Goal: Task Accomplishment & Management: Complete application form

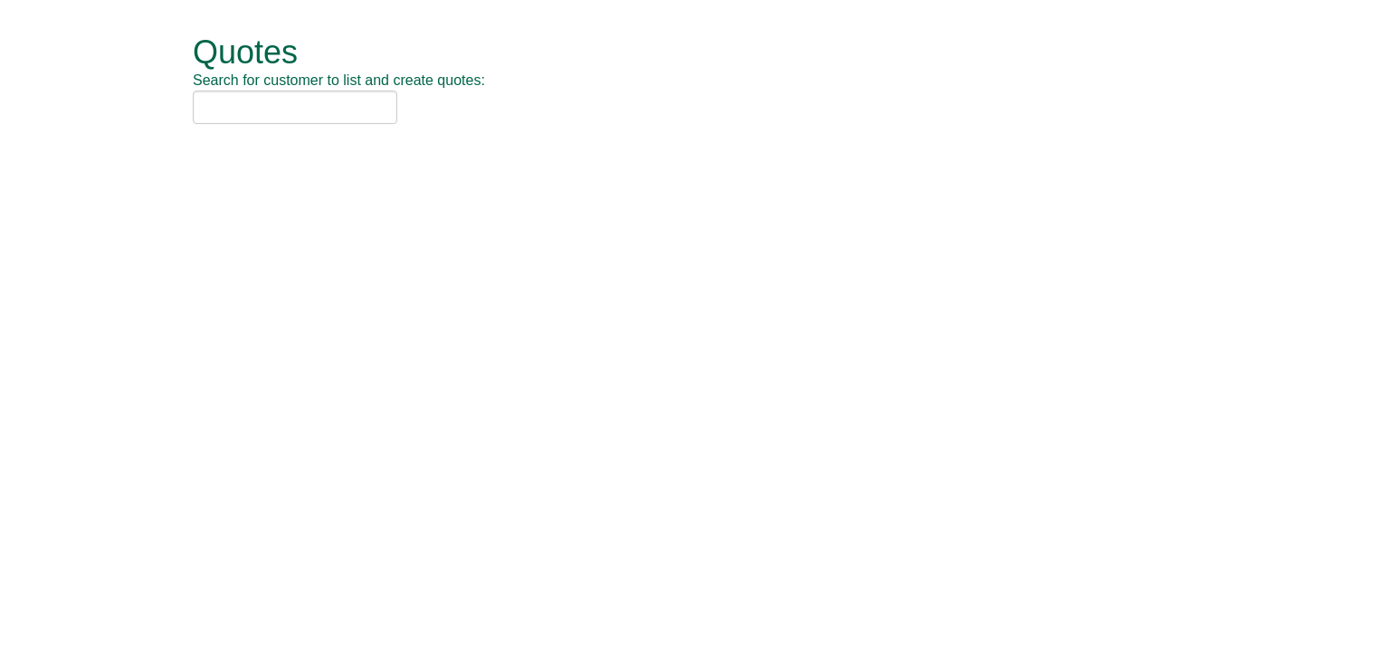
click at [282, 110] on input "text" at bounding box center [295, 107] width 205 height 33
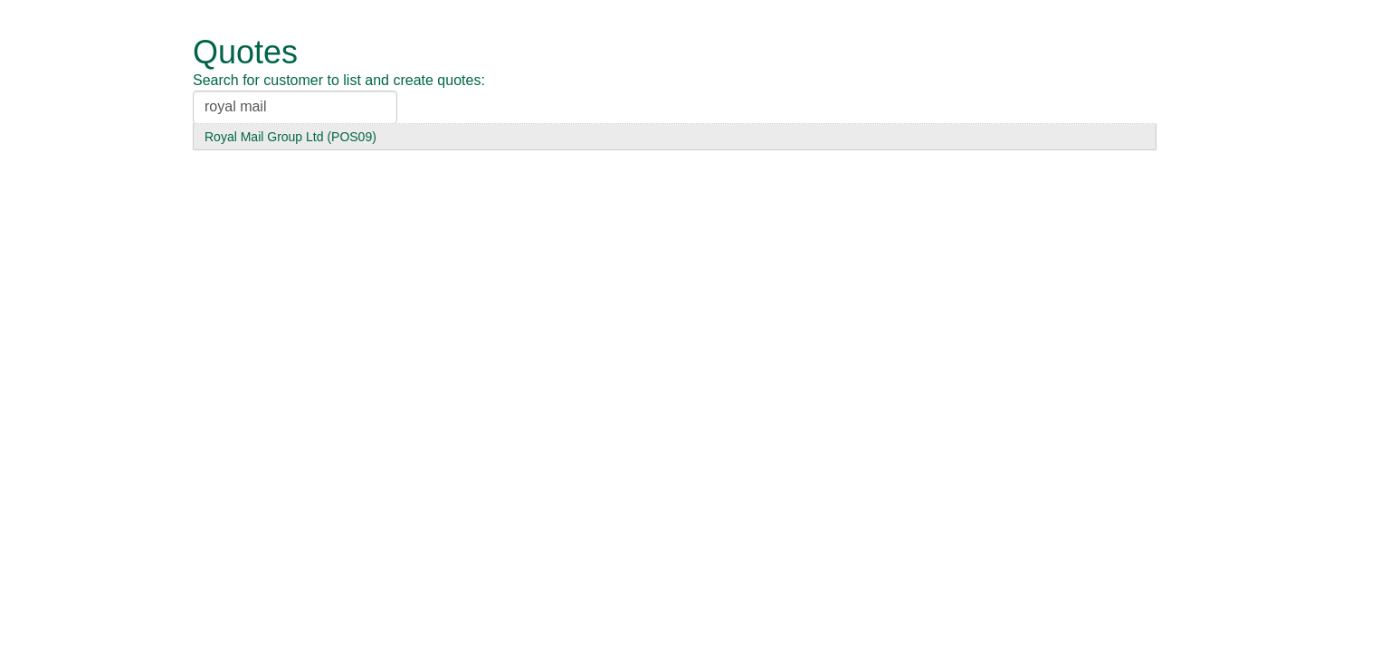
type input "royal mail"
click at [279, 134] on div "Royal Mail Group Ltd (POS09)" at bounding box center [675, 137] width 940 height 18
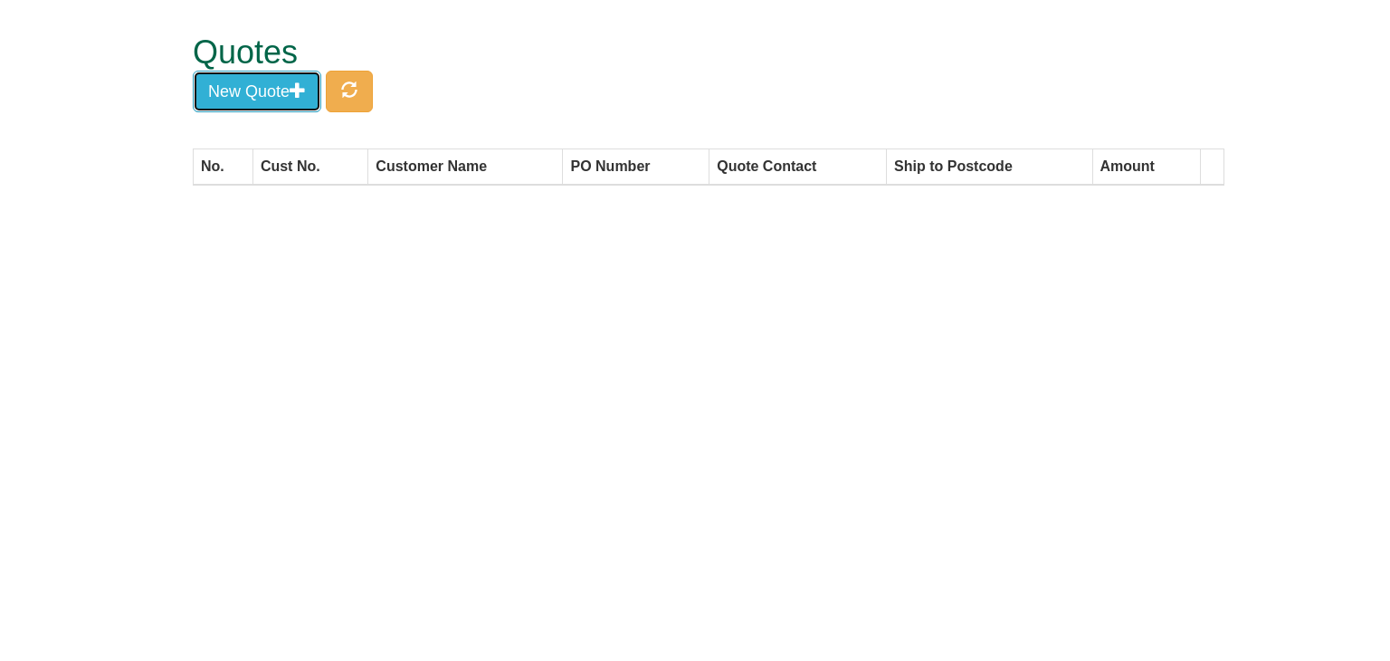
click at [268, 93] on button "New Quote" at bounding box center [257, 92] width 129 height 42
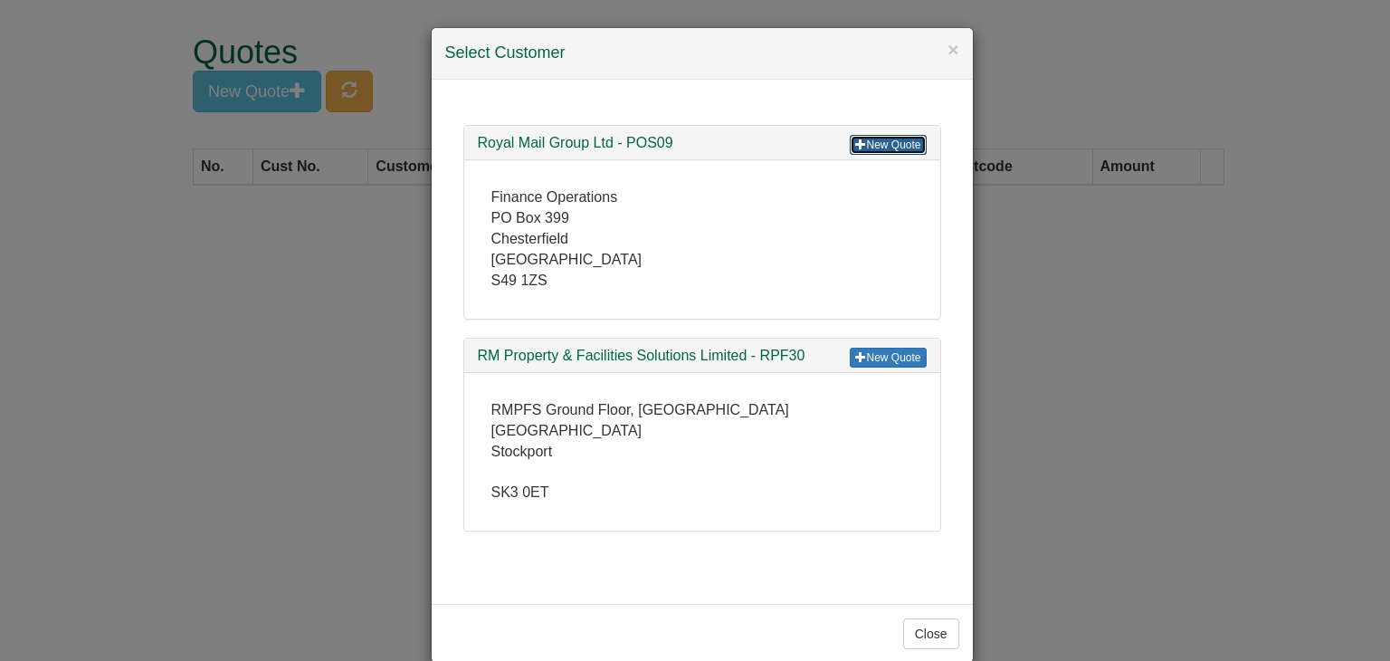
click at [880, 138] on link "New Quote" at bounding box center [888, 145] width 76 height 20
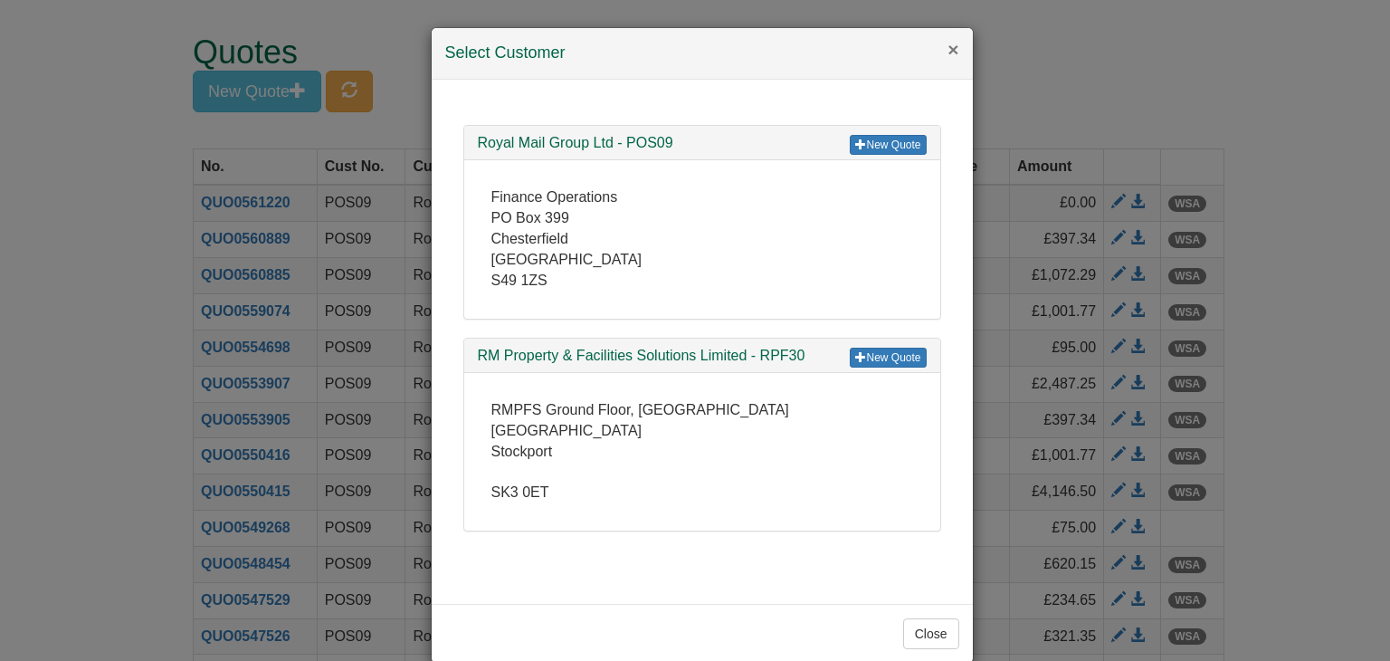
click at [948, 48] on button "×" at bounding box center [953, 49] width 11 height 19
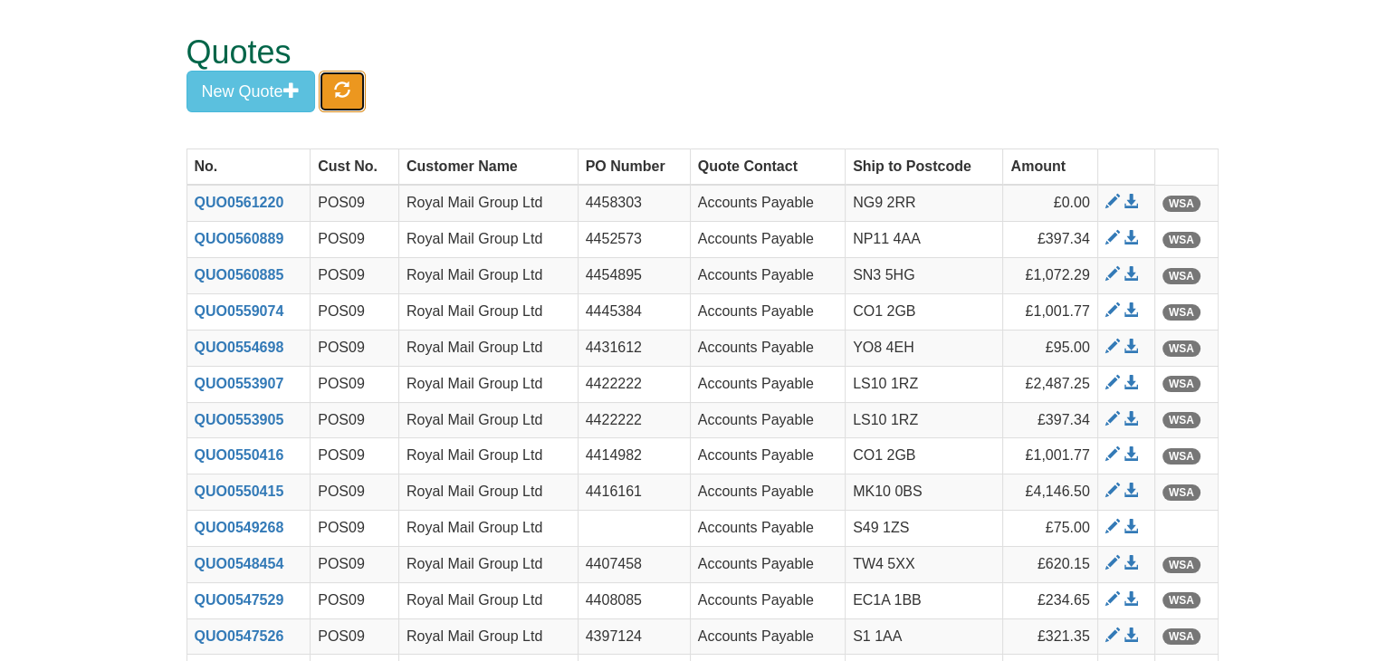
click at [338, 85] on span "button" at bounding box center [342, 89] width 16 height 16
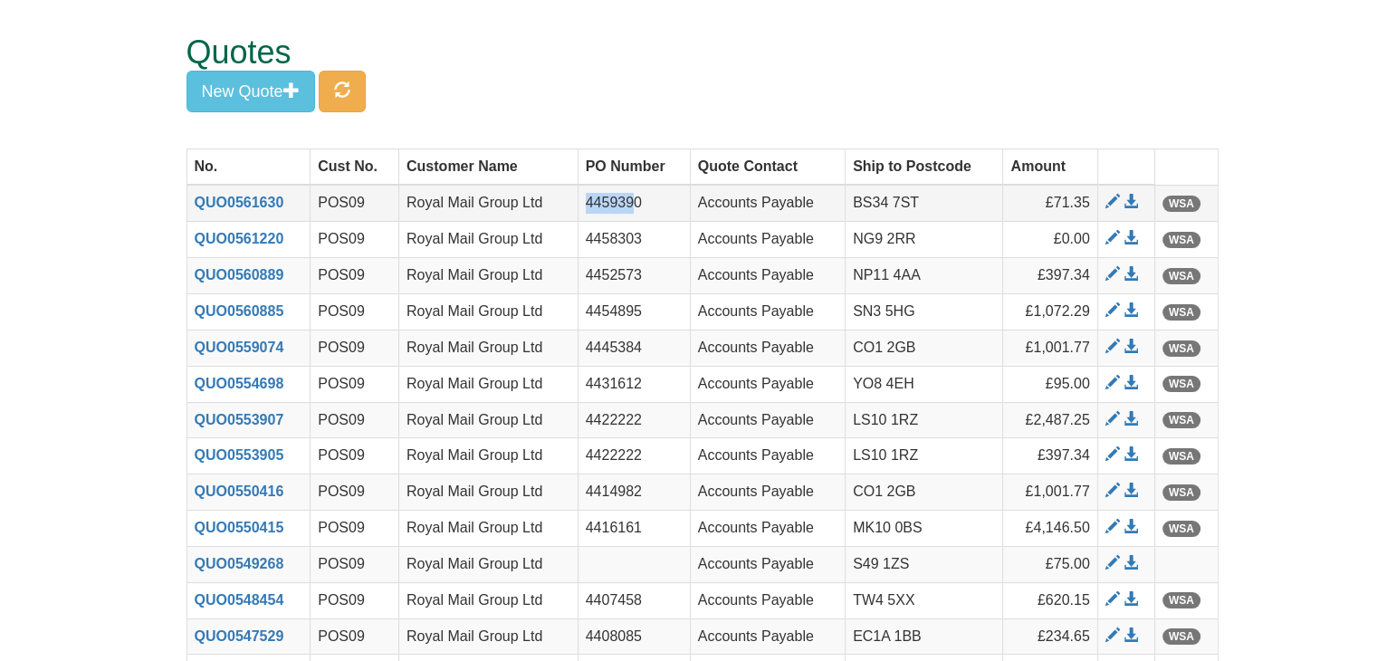
drag, startPoint x: 637, startPoint y: 201, endPoint x: 580, endPoint y: 204, distance: 57.1
click at [580, 204] on td "4459390" at bounding box center [633, 203] width 112 height 36
click at [654, 200] on td "4459390" at bounding box center [633, 203] width 112 height 36
drag, startPoint x: 654, startPoint y: 200, endPoint x: 582, endPoint y: 205, distance: 72.6
click at [582, 205] on td "4459390" at bounding box center [633, 203] width 112 height 36
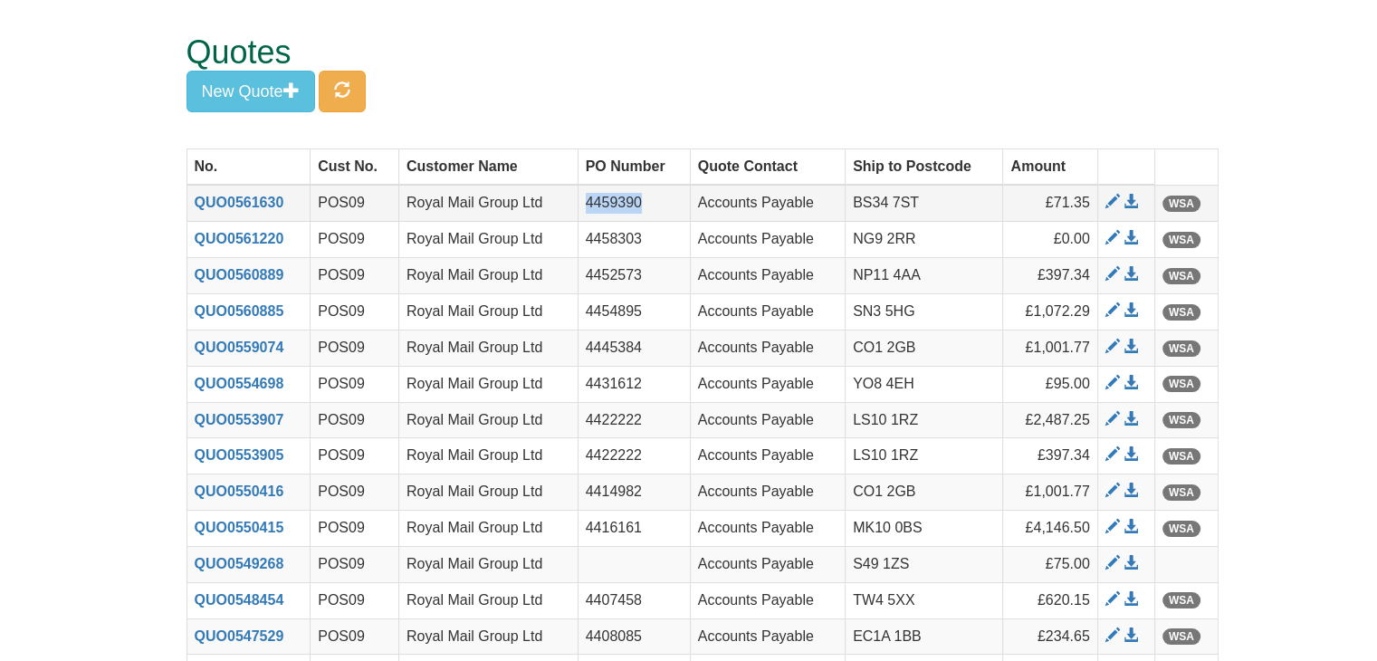
copy td "4459390"
click at [1132, 198] on span at bounding box center [1130, 202] width 14 height 14
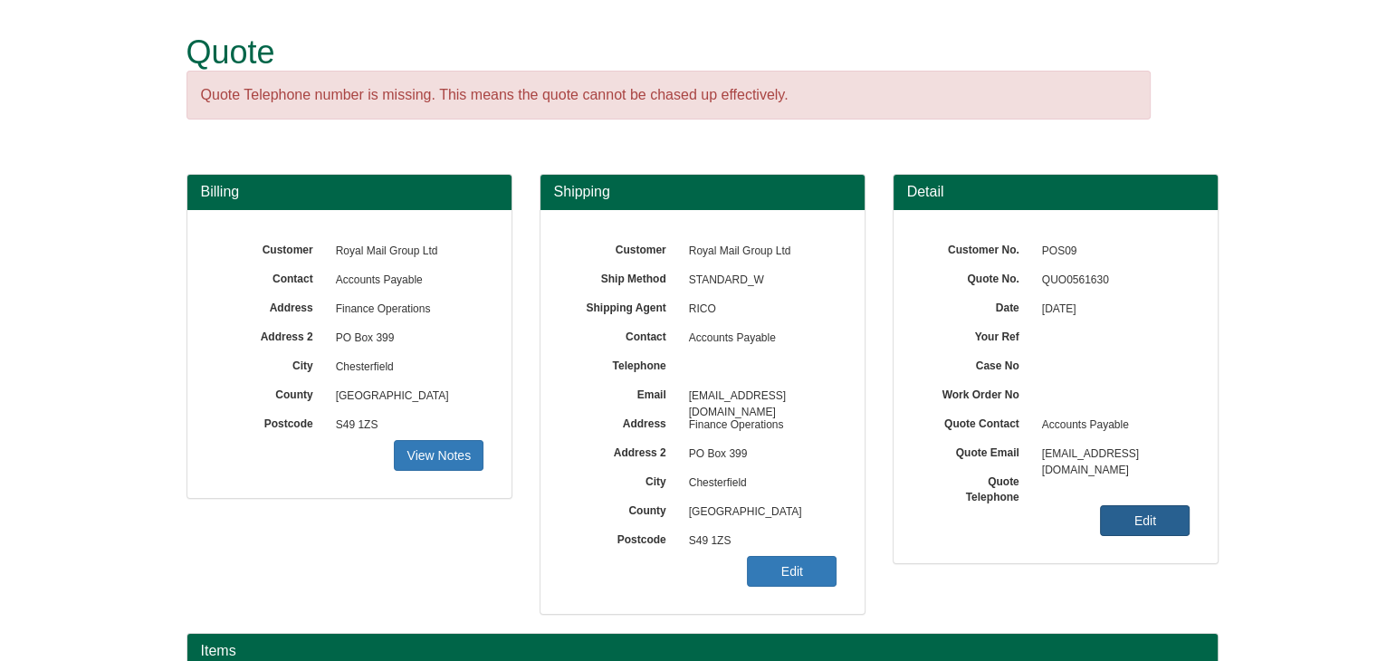
click at [1138, 516] on link "Edit" at bounding box center [1145, 520] width 90 height 31
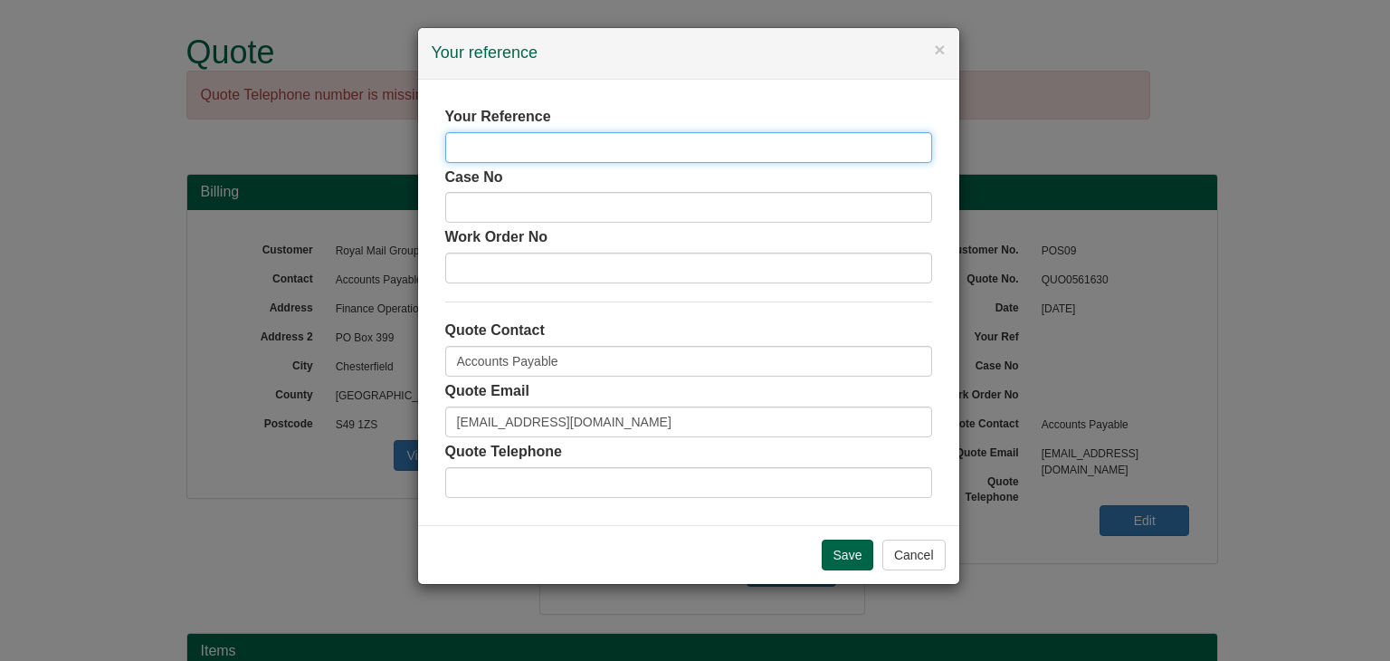
click at [475, 146] on input "text" at bounding box center [688, 147] width 487 height 31
paste input "4459390"
type input "4459390"
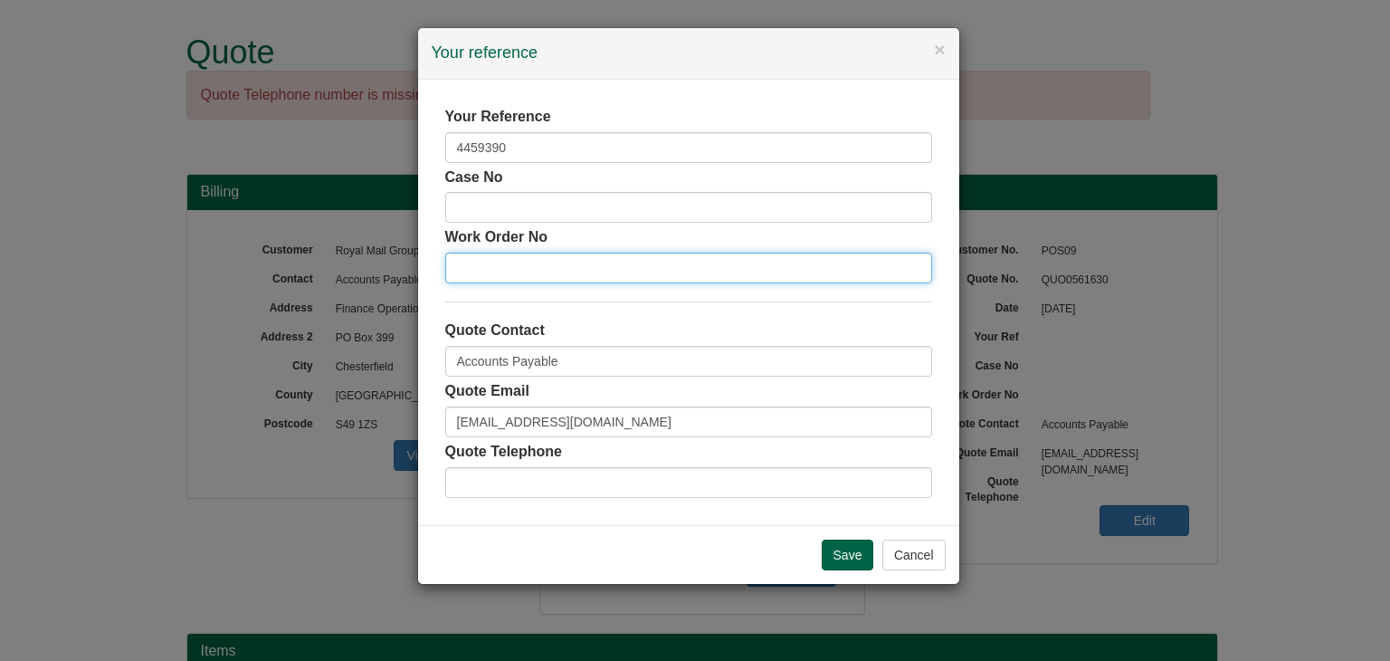
paste input "4459390"
type input "4459390"
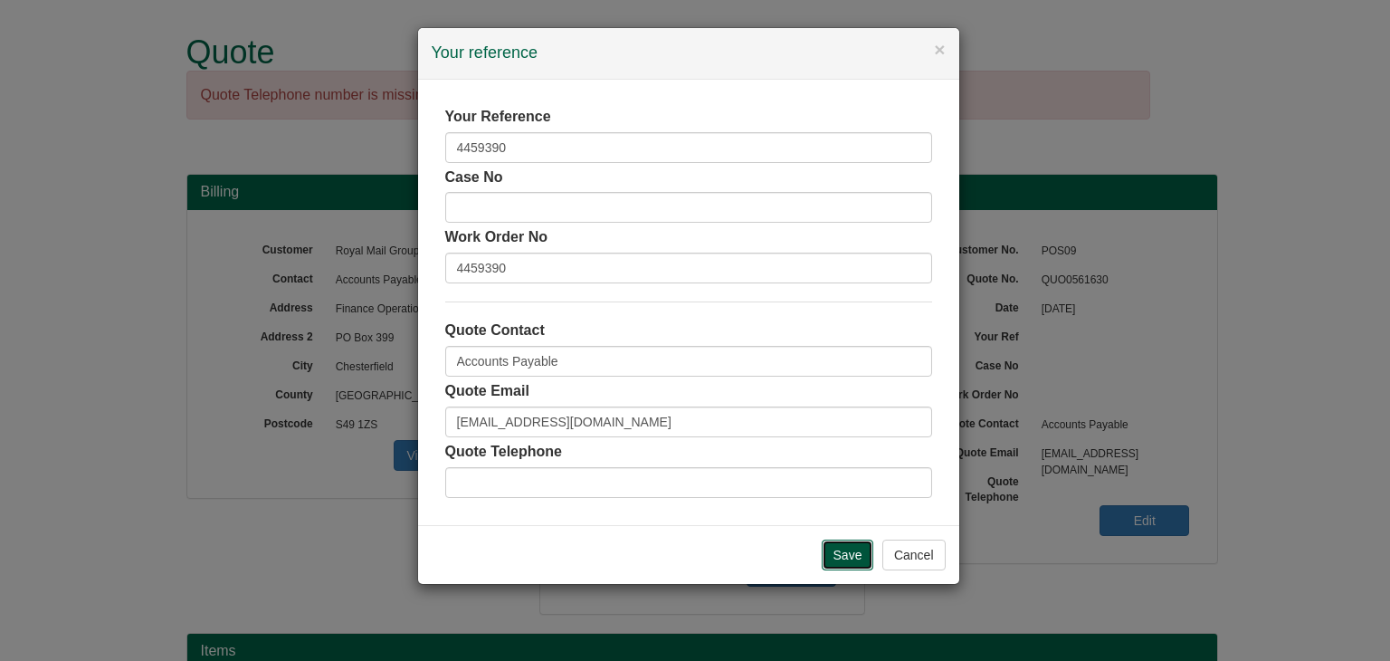
click at [850, 551] on input "Save" at bounding box center [848, 554] width 52 height 31
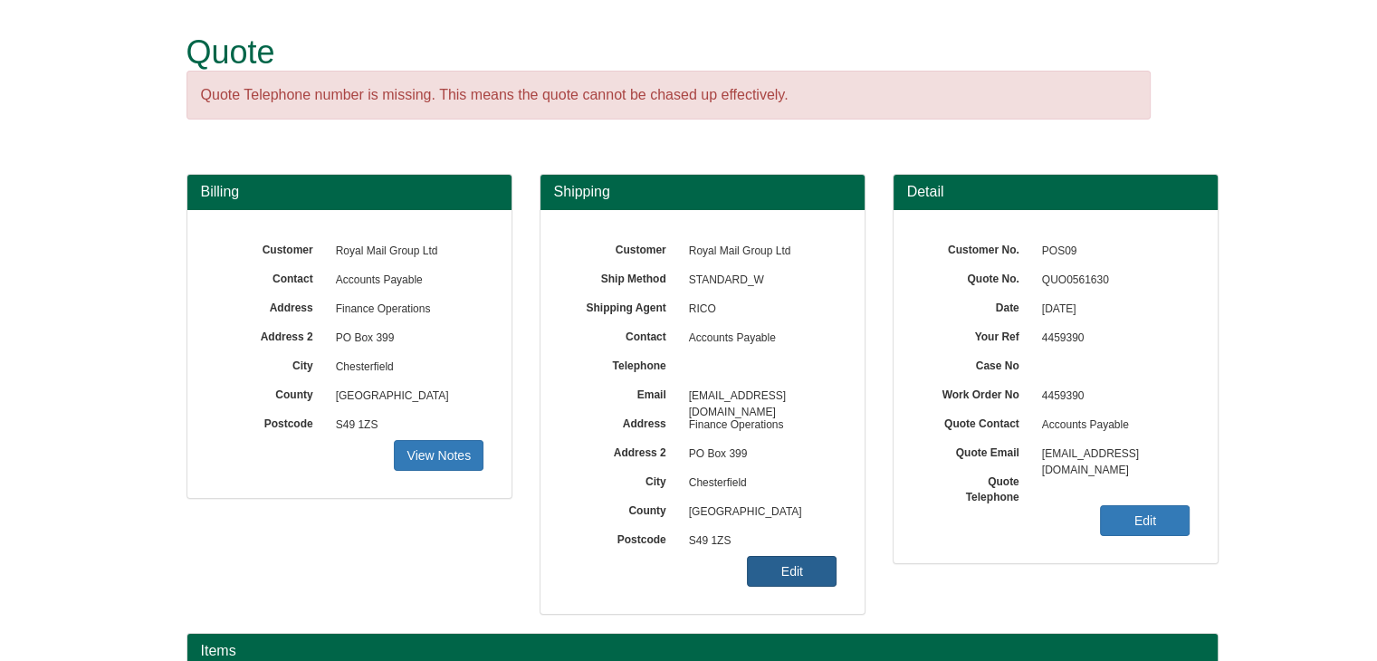
click at [788, 566] on link "Edit" at bounding box center [792, 571] width 90 height 31
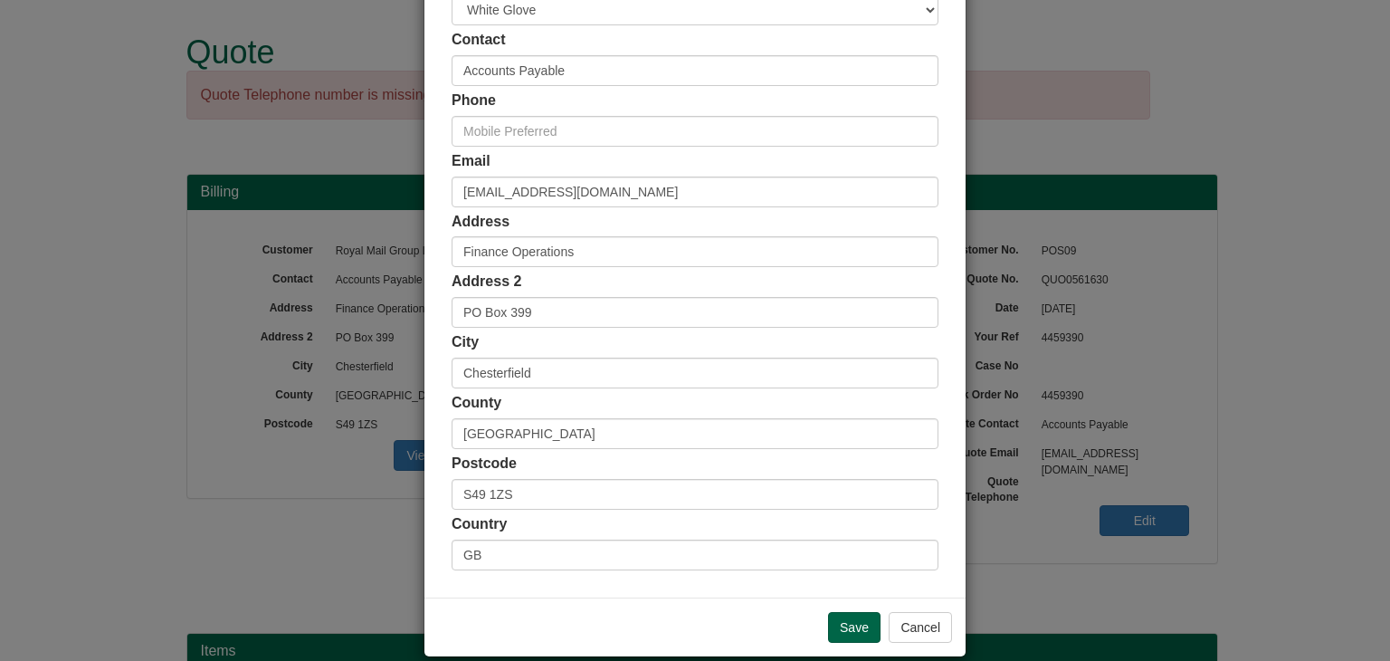
scroll to position [324, 0]
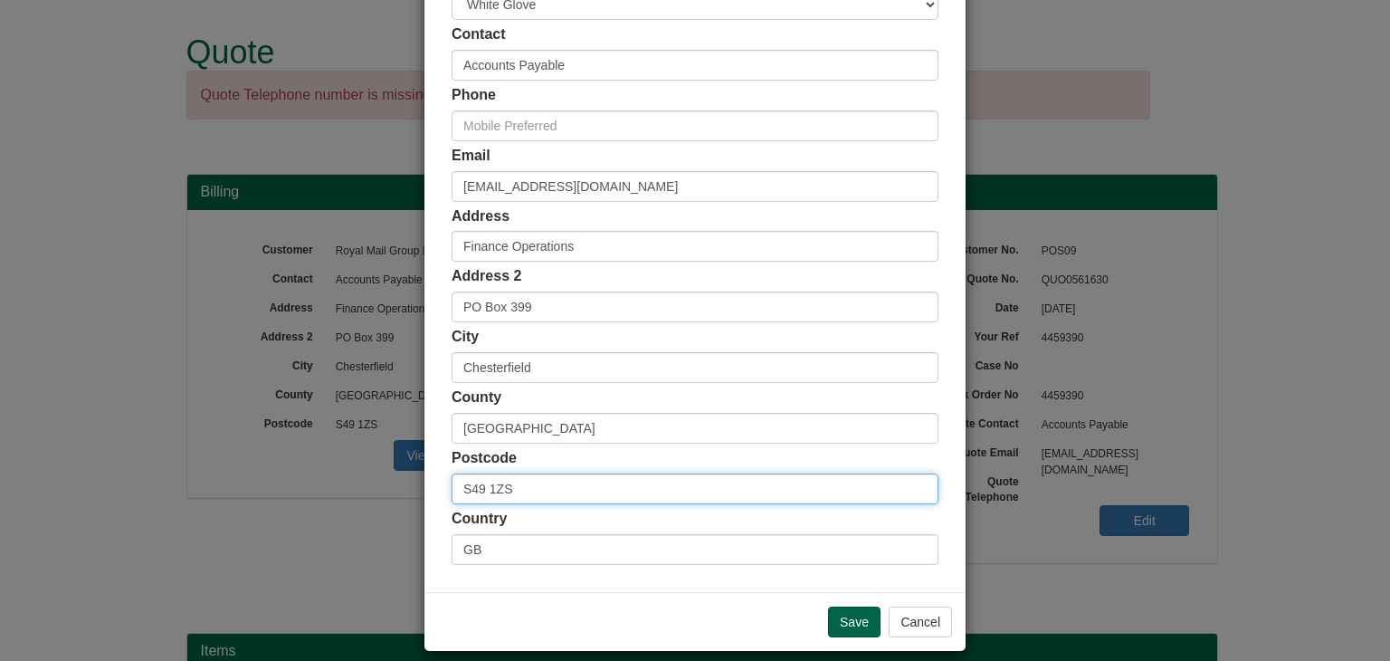
drag, startPoint x: 516, startPoint y: 482, endPoint x: 398, endPoint y: 490, distance: 117.9
click at [398, 490] on div "× Shipping Customer Name Royal Mail Group Ltd Ship Method Free of Charge £5 Fla…" at bounding box center [695, 330] width 1390 height 661
paste input "BS34 7ST"
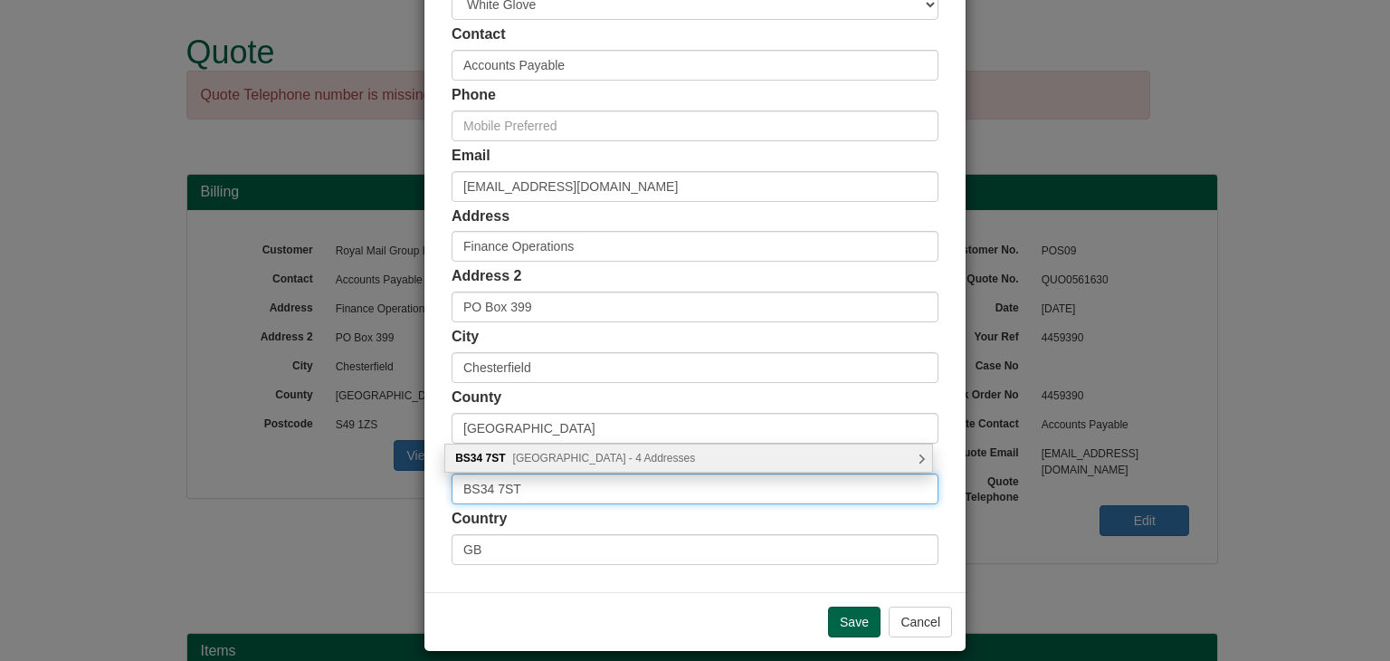
type input "BS34 7ST"
click at [554, 460] on span "Gloucester Road North, Bristol - 4 Addresses" at bounding box center [604, 458] width 183 height 13
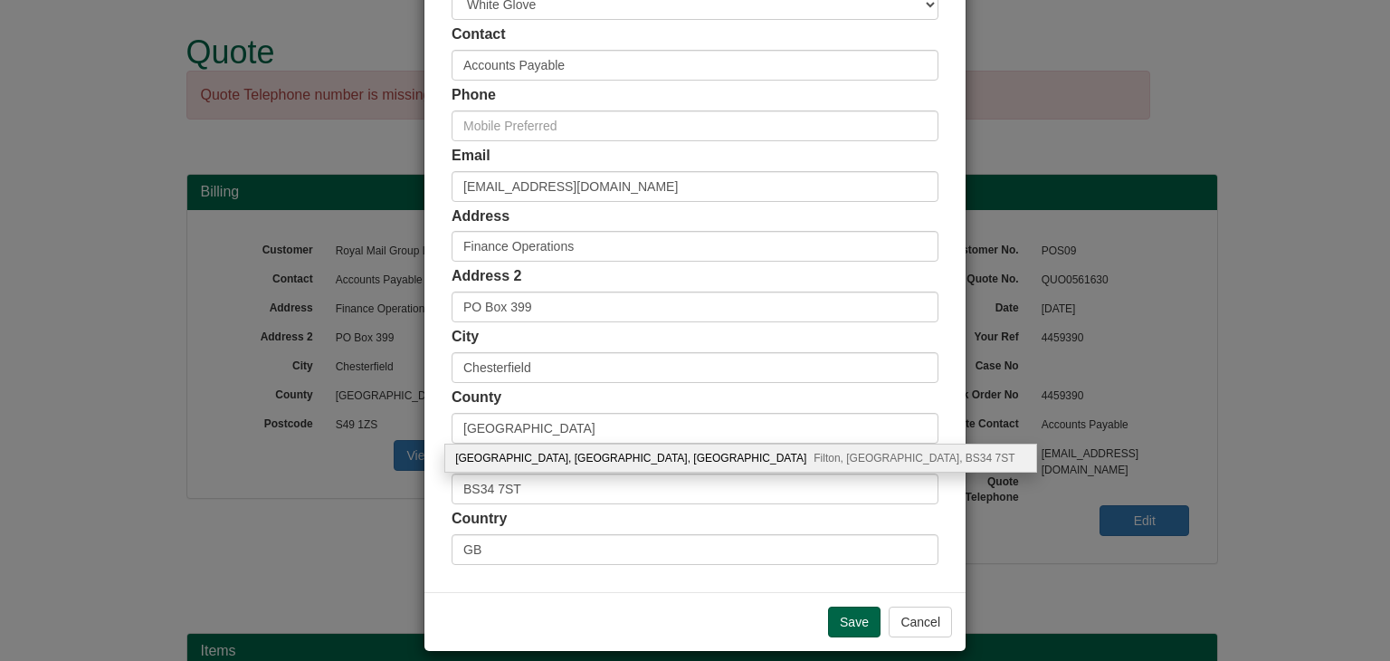
click at [554, 460] on div "Royal Mail, Bristol Mail Centre, Gloucester Road North Filton, Bristol, BS34 7ST" at bounding box center [740, 457] width 590 height 27
type input "Royal Mail"
type input "[GEOGRAPHIC_DATA], [GEOGRAPHIC_DATA]"
type input "[GEOGRAPHIC_DATA]"
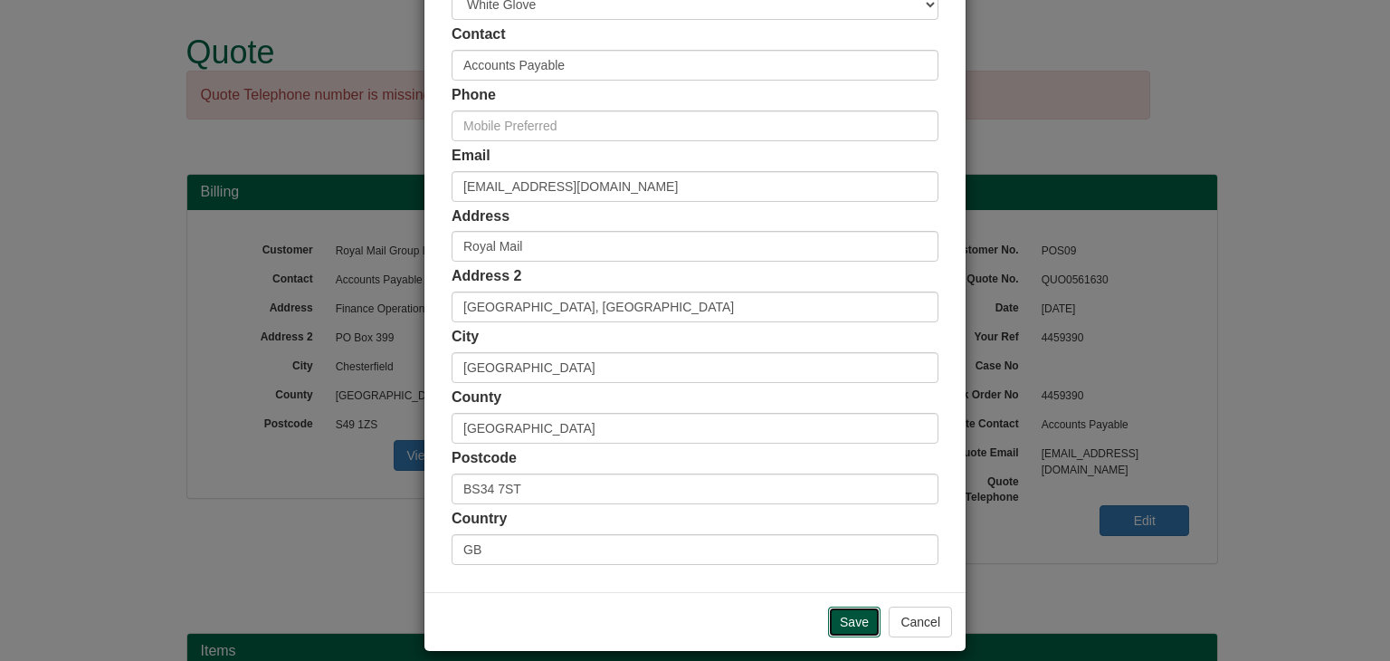
click at [841, 615] on input "Save" at bounding box center [854, 621] width 52 height 31
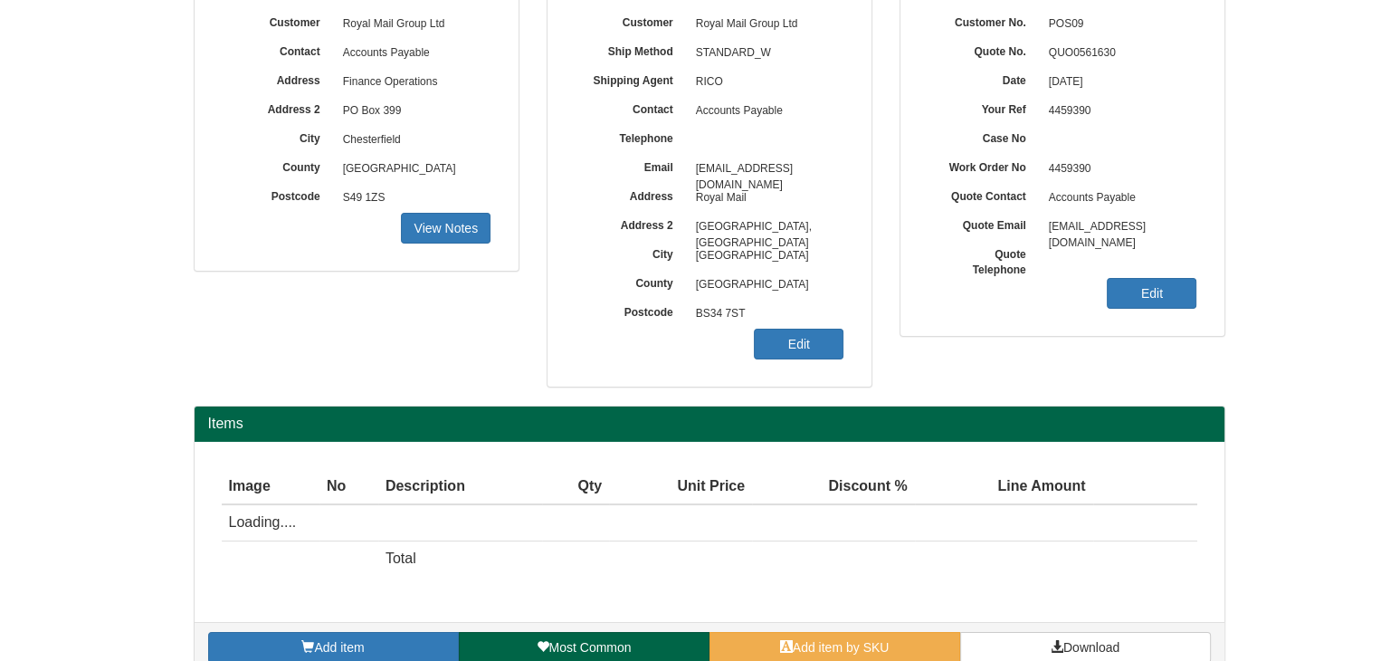
scroll to position [254, 0]
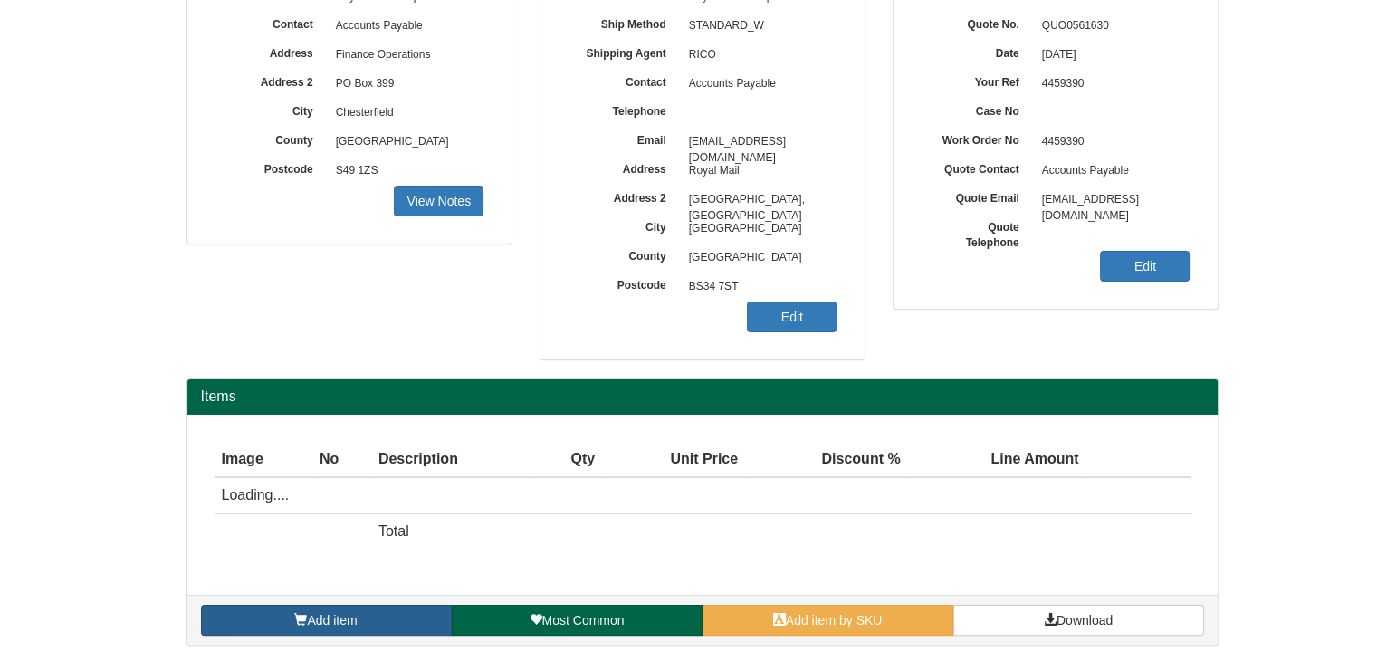
click at [376, 612] on link "Add item" at bounding box center [326, 620] width 251 height 31
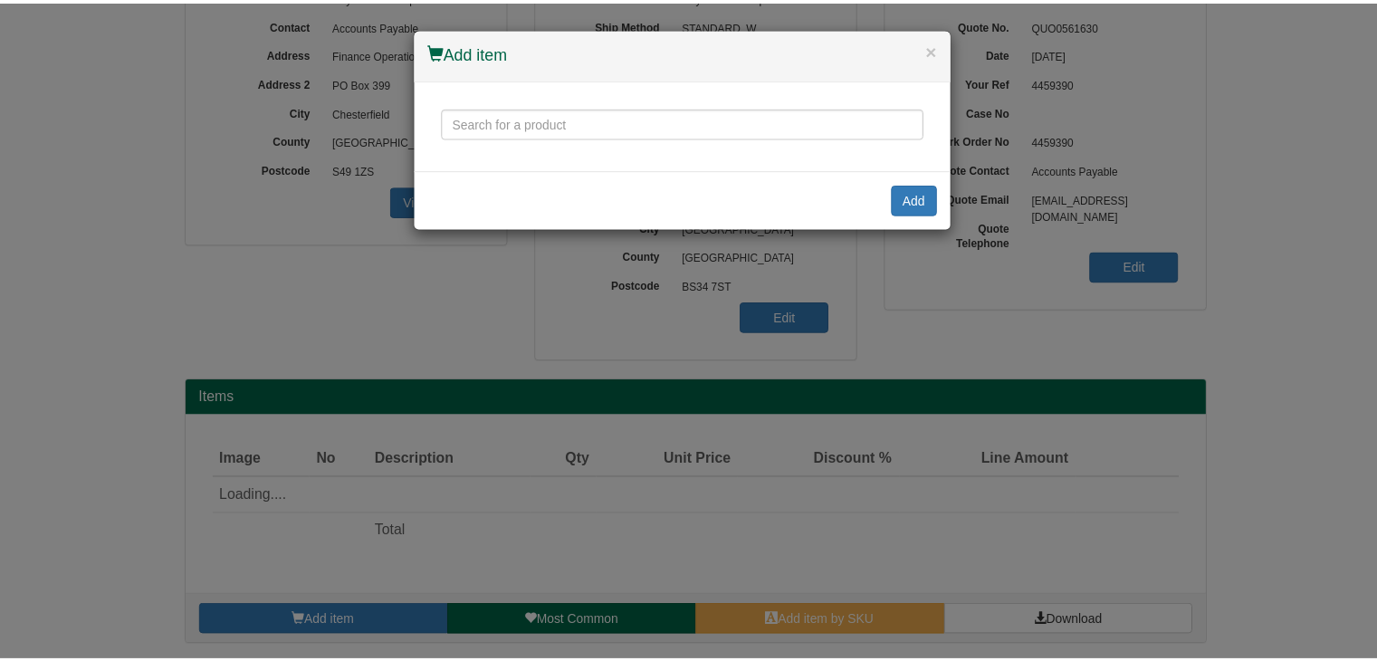
scroll to position [218, 0]
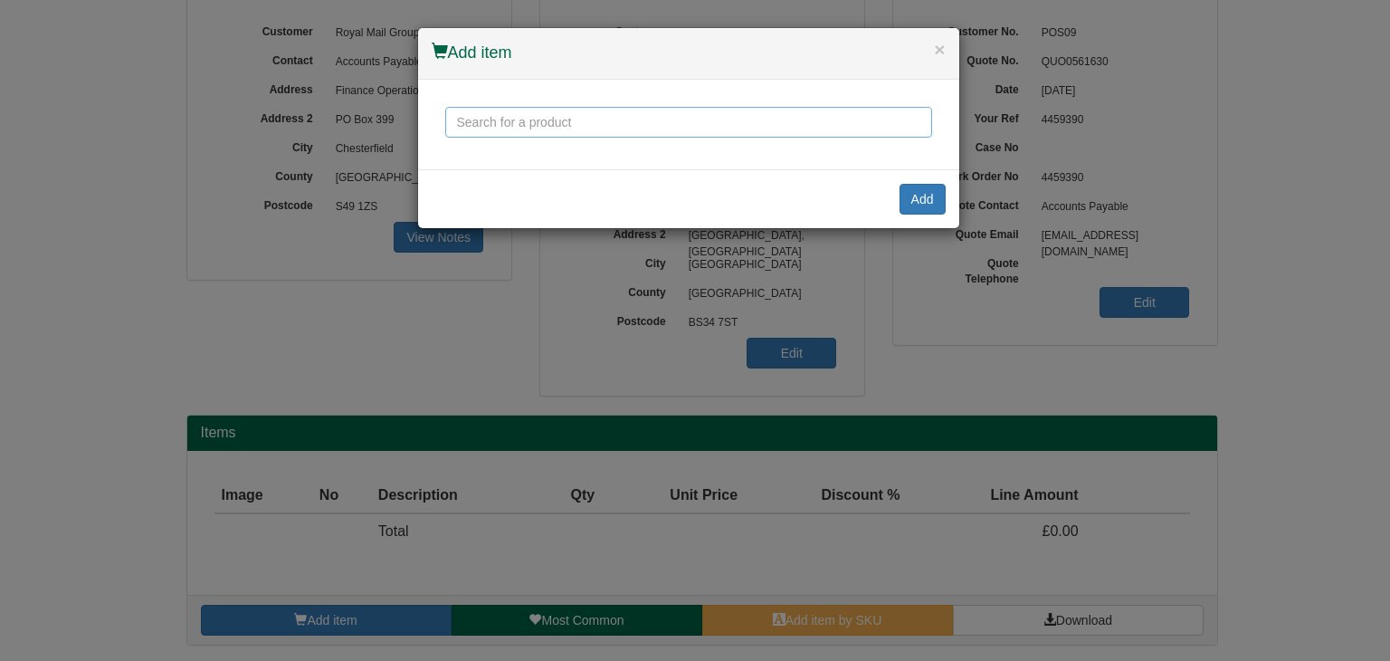
click at [510, 122] on input "text" at bounding box center [688, 122] width 487 height 31
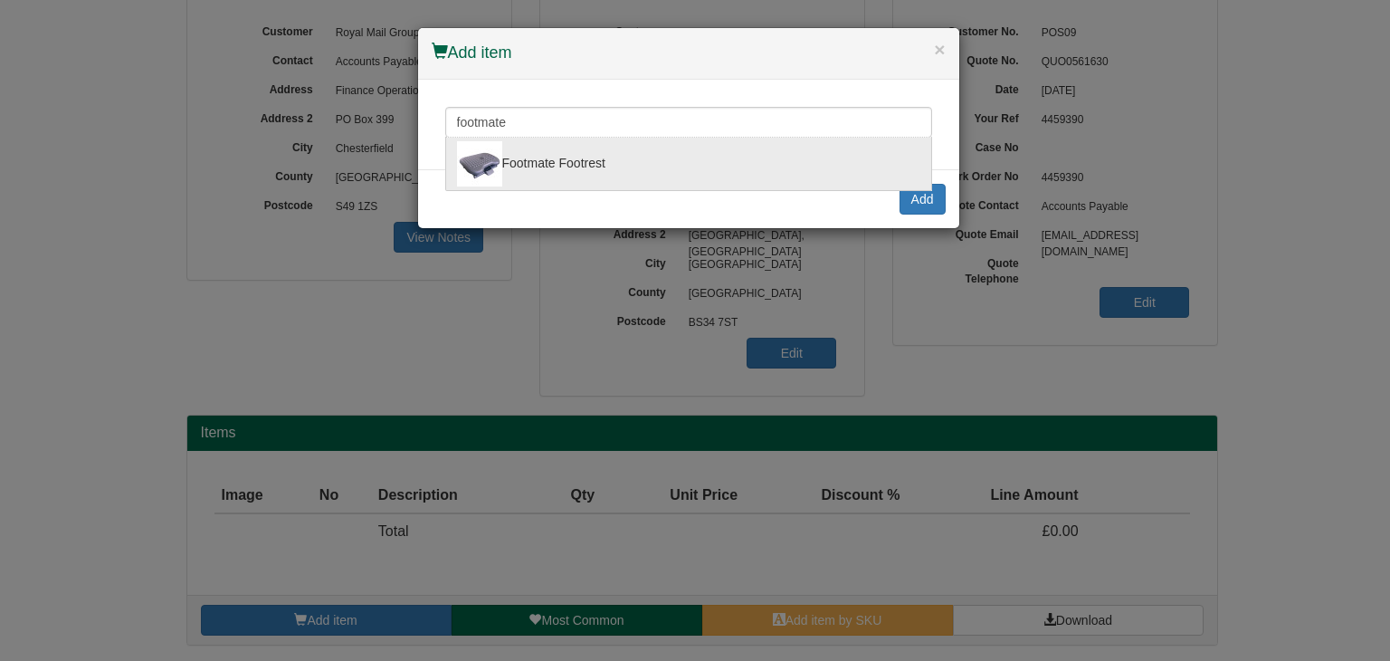
click at [521, 147] on div "Footmate Footrest" at bounding box center [688, 163] width 463 height 45
type input "Footmate Footrest"
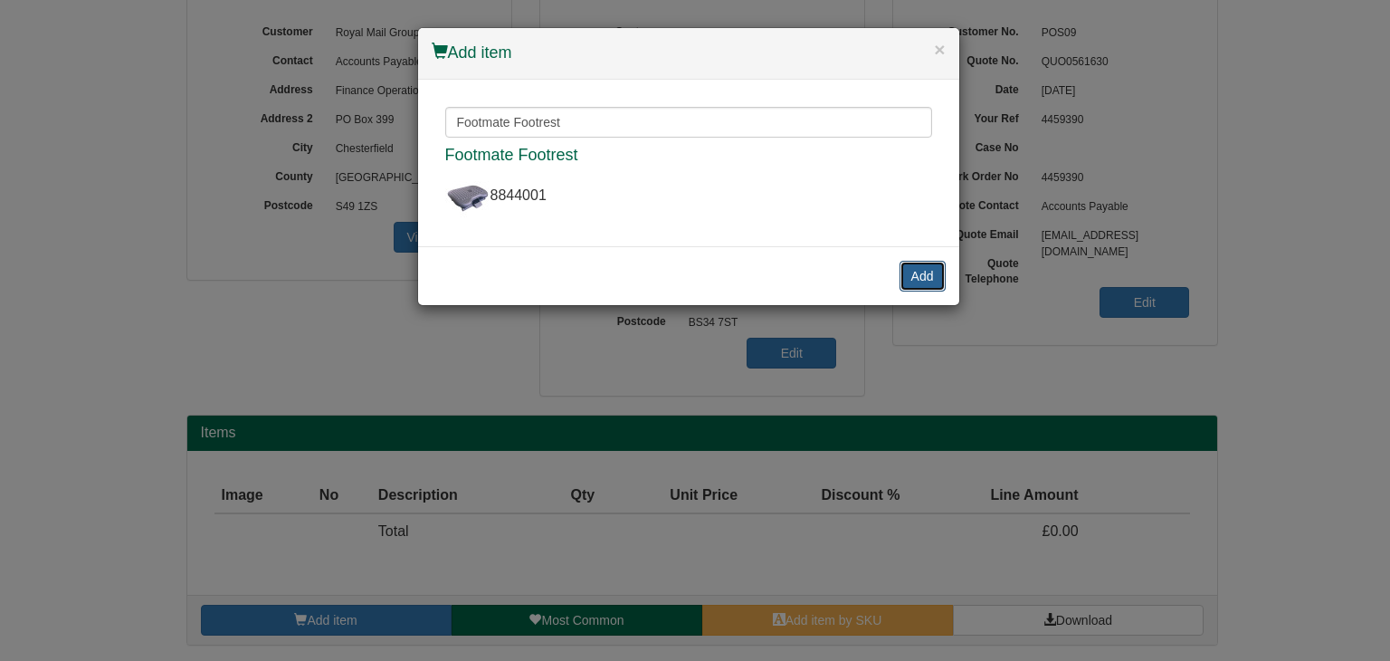
click at [923, 261] on button "Add" at bounding box center [923, 276] width 46 height 31
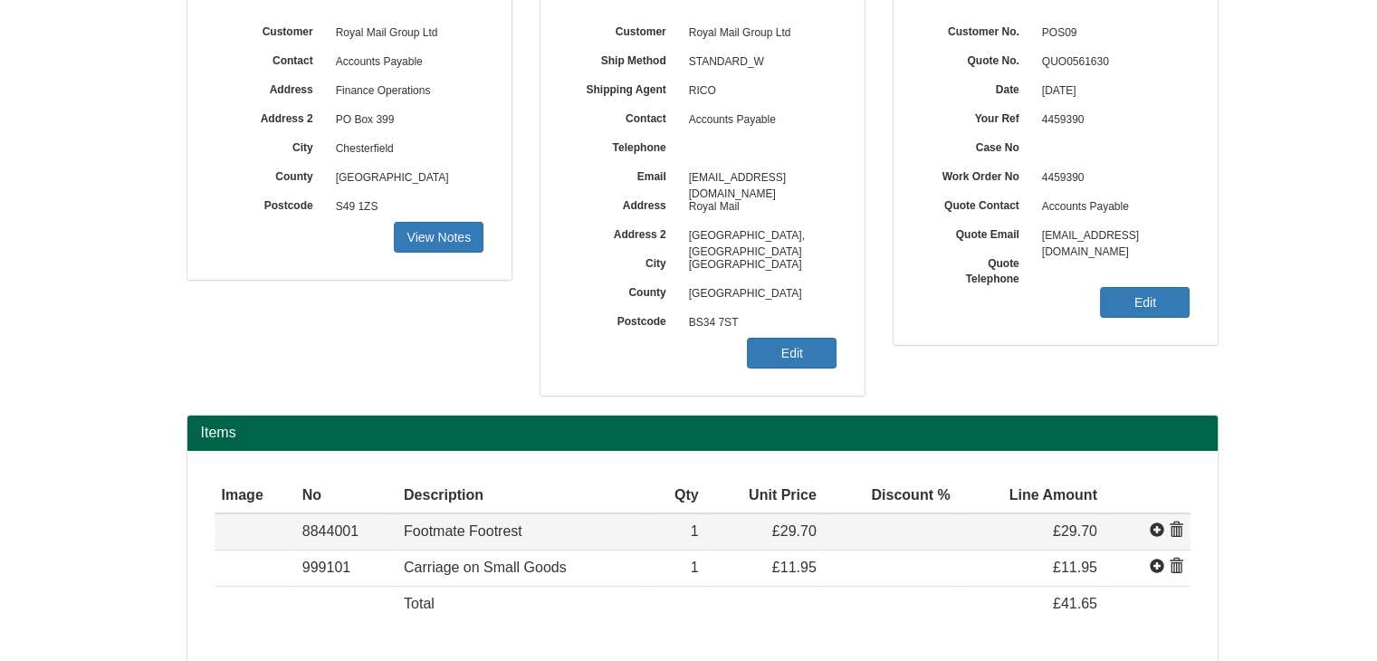
click at [1156, 527] on span at bounding box center [1156, 530] width 14 height 14
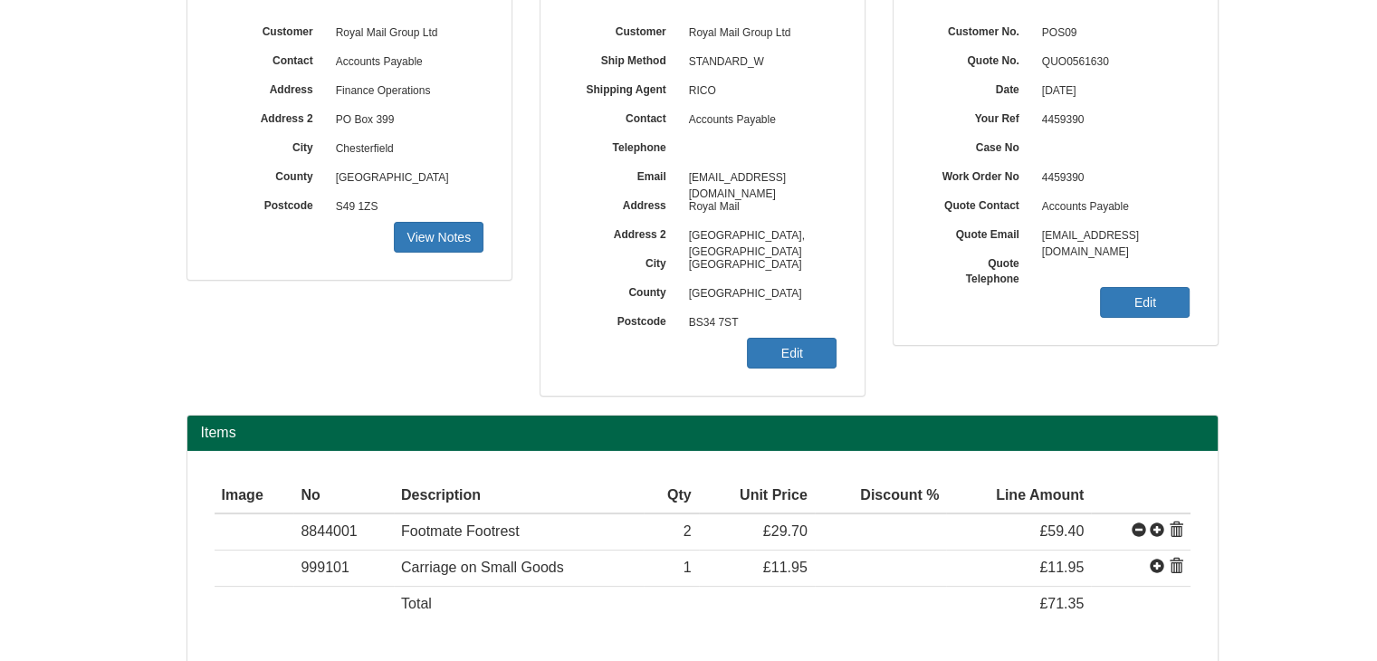
scroll to position [290, 0]
